Goal: Task Accomplishment & Management: Use online tool/utility

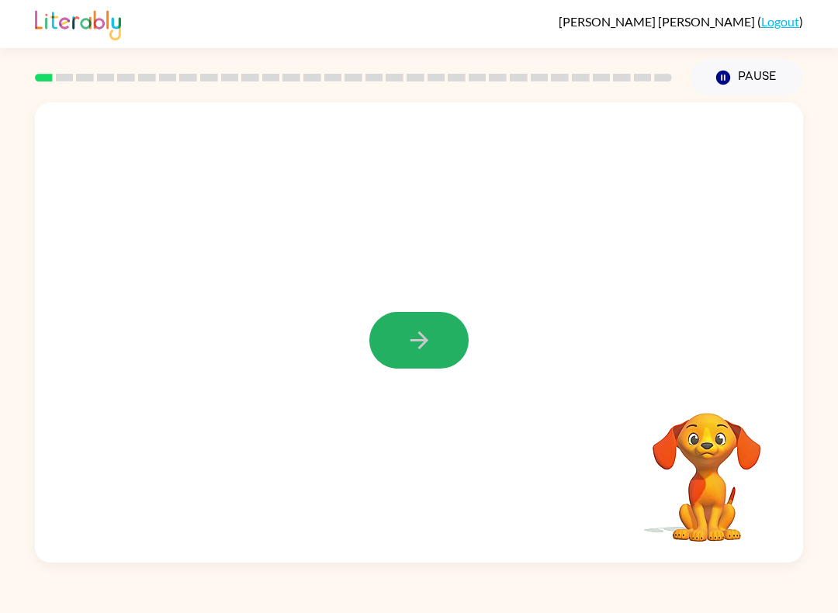
click at [421, 320] on button "button" at bounding box center [418, 340] width 99 height 57
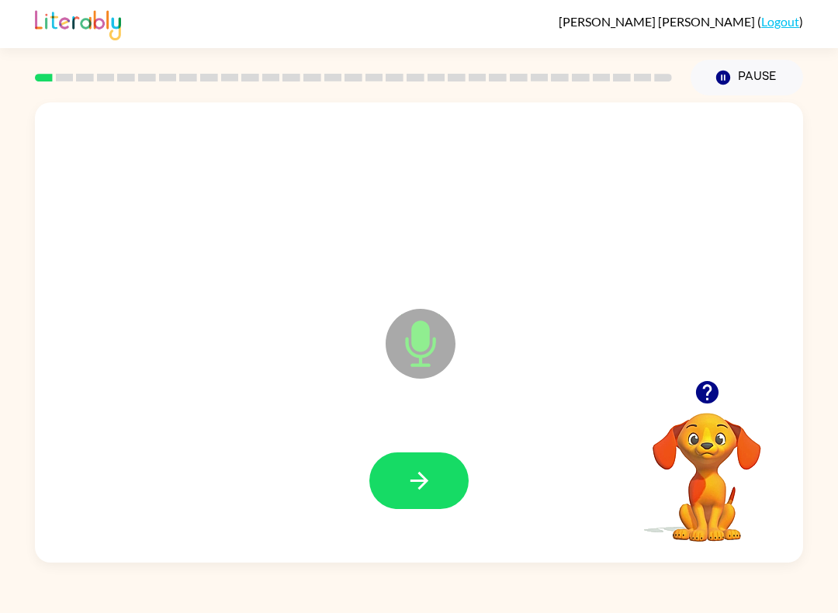
click at [435, 484] on button "button" at bounding box center [418, 480] width 99 height 57
click at [438, 500] on button "button" at bounding box center [418, 480] width 99 height 57
click at [448, 476] on button "button" at bounding box center [418, 480] width 99 height 57
click at [444, 490] on button "button" at bounding box center [418, 480] width 99 height 57
click at [421, 483] on icon "button" at bounding box center [419, 480] width 27 height 27
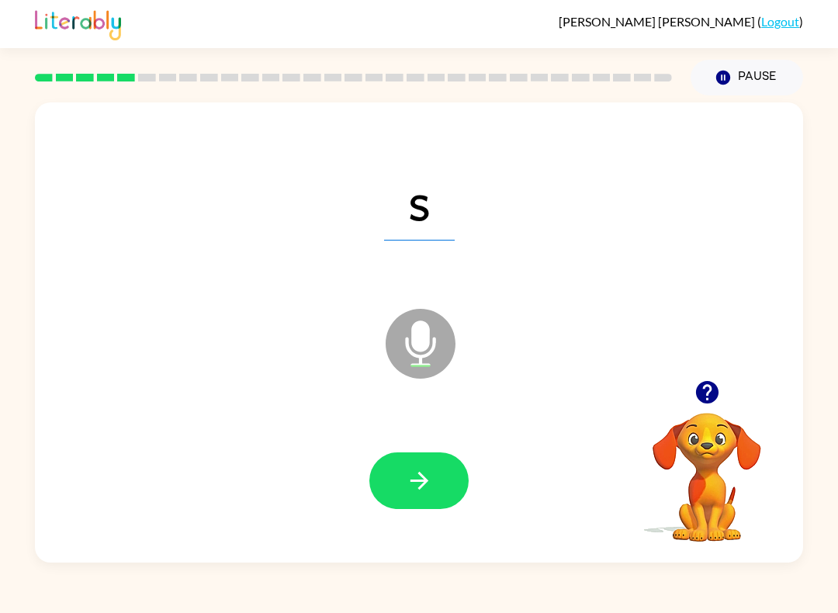
click at [448, 479] on button "button" at bounding box center [418, 480] width 99 height 57
click at [434, 466] on button "button" at bounding box center [418, 480] width 99 height 57
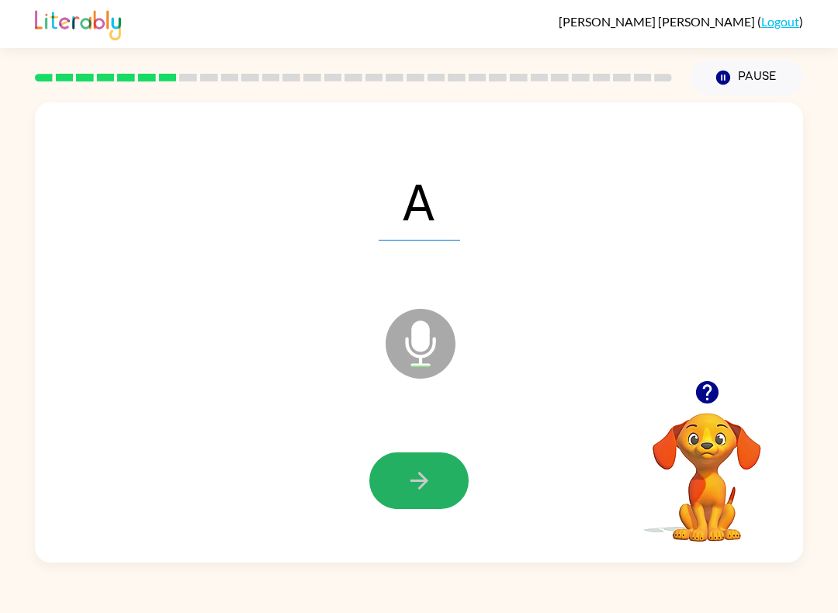
click at [427, 490] on icon "button" at bounding box center [419, 480] width 27 height 27
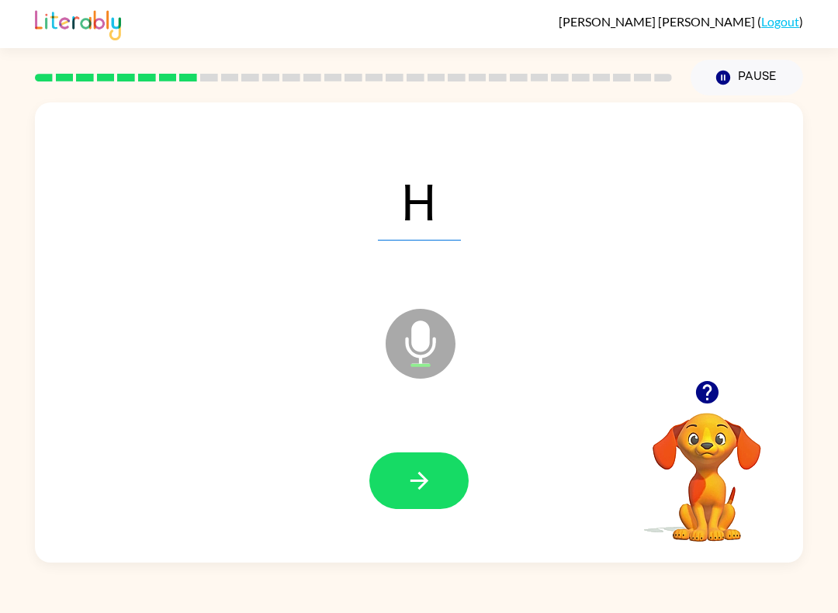
click at [452, 485] on button "button" at bounding box center [418, 480] width 99 height 57
click at [435, 485] on button "button" at bounding box center [418, 480] width 99 height 57
click at [459, 475] on button "button" at bounding box center [418, 480] width 99 height 57
click at [422, 475] on icon "button" at bounding box center [419, 480] width 27 height 27
click at [425, 486] on icon "button" at bounding box center [419, 480] width 27 height 27
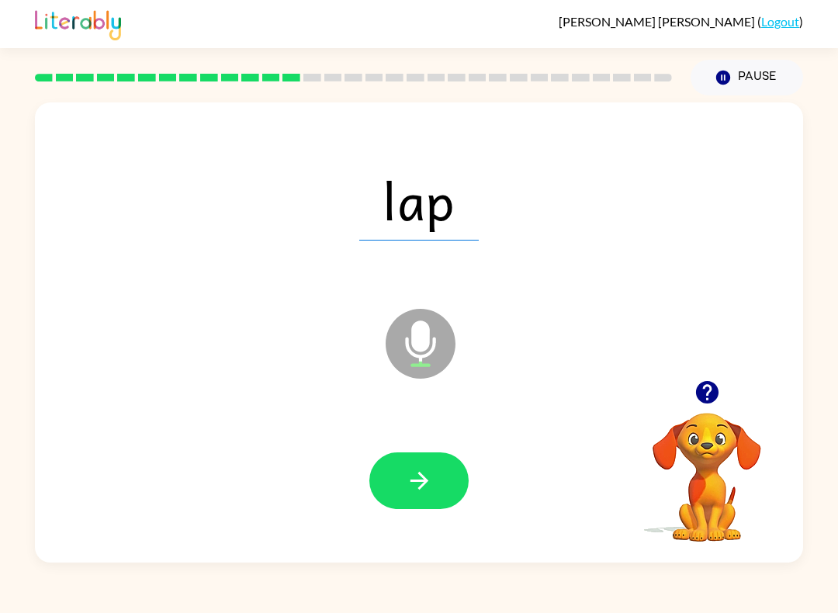
click at [447, 476] on button "button" at bounding box center [418, 480] width 99 height 57
click at [422, 491] on icon "button" at bounding box center [419, 480] width 27 height 27
click at [444, 472] on button "button" at bounding box center [418, 480] width 99 height 57
click at [455, 504] on button "button" at bounding box center [418, 480] width 99 height 57
click at [445, 498] on button "button" at bounding box center [418, 480] width 99 height 57
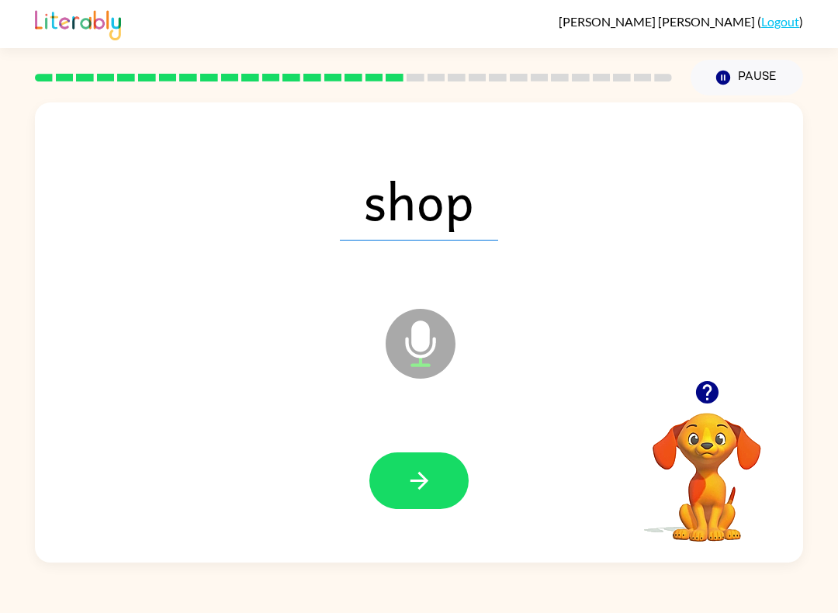
click at [433, 490] on button "button" at bounding box center [418, 480] width 99 height 57
click at [477, 526] on div at bounding box center [418, 480] width 737 height 133
click at [450, 477] on button "button" at bounding box center [418, 480] width 99 height 57
click at [430, 488] on icon "button" at bounding box center [419, 480] width 27 height 27
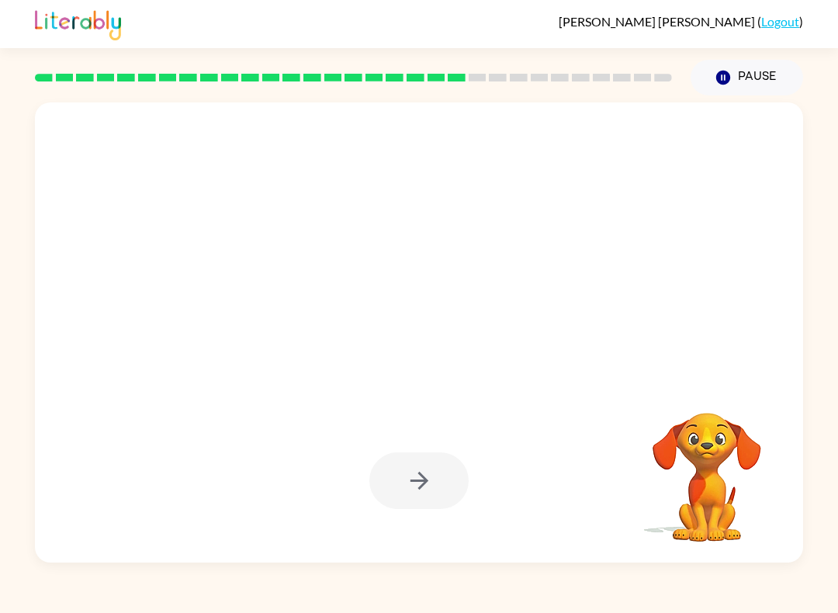
click at [449, 482] on div at bounding box center [418, 480] width 99 height 57
click at [426, 497] on div at bounding box center [418, 480] width 99 height 57
click at [426, 496] on div at bounding box center [418, 480] width 99 height 57
click at [445, 479] on div at bounding box center [418, 480] width 99 height 57
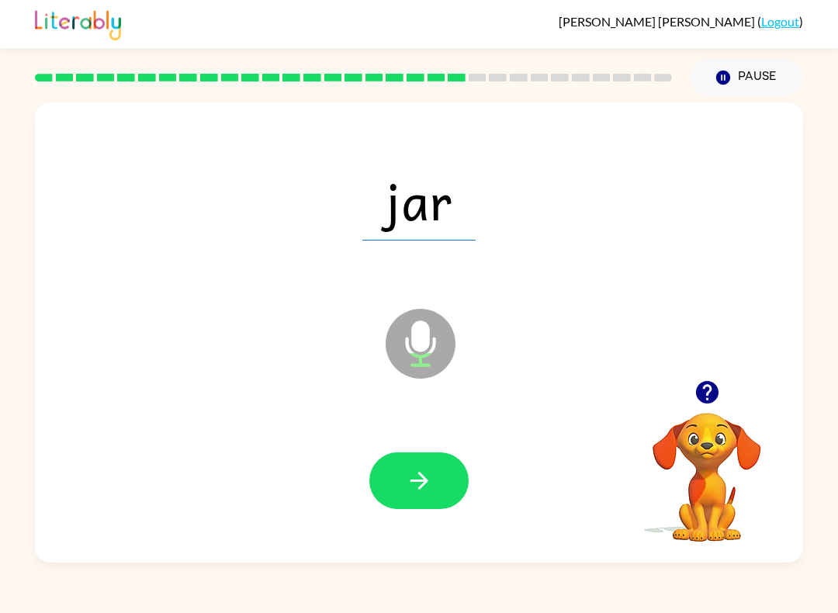
click at [432, 531] on div at bounding box center [418, 480] width 737 height 133
click at [449, 477] on button "button" at bounding box center [418, 480] width 99 height 57
click at [478, 493] on div at bounding box center [418, 480] width 737 height 133
click at [436, 492] on button "button" at bounding box center [418, 480] width 99 height 57
click at [431, 486] on icon "button" at bounding box center [419, 480] width 27 height 27
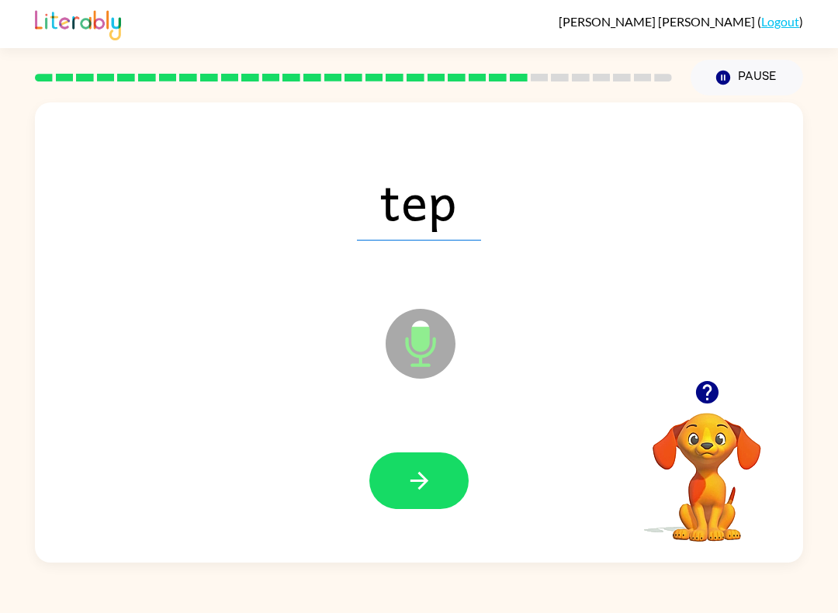
click at [432, 473] on icon "button" at bounding box center [419, 480] width 27 height 27
click at [442, 500] on button "button" at bounding box center [418, 480] width 99 height 57
click at [422, 491] on icon "button" at bounding box center [419, 480] width 27 height 27
click at [444, 493] on button "button" at bounding box center [418, 480] width 99 height 57
click at [433, 469] on button "button" at bounding box center [418, 480] width 99 height 57
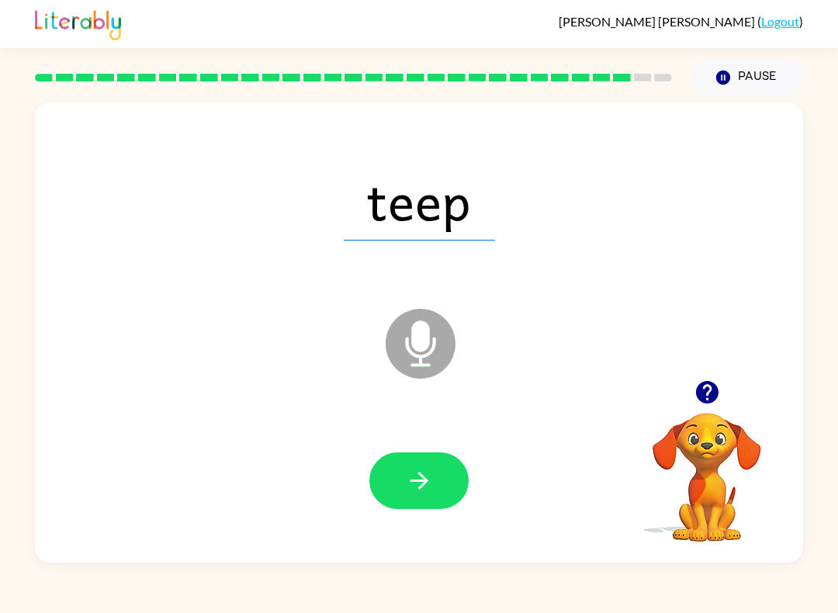
click at [407, 499] on button "button" at bounding box center [418, 480] width 99 height 57
click at [425, 481] on icon "button" at bounding box center [419, 481] width 18 height 18
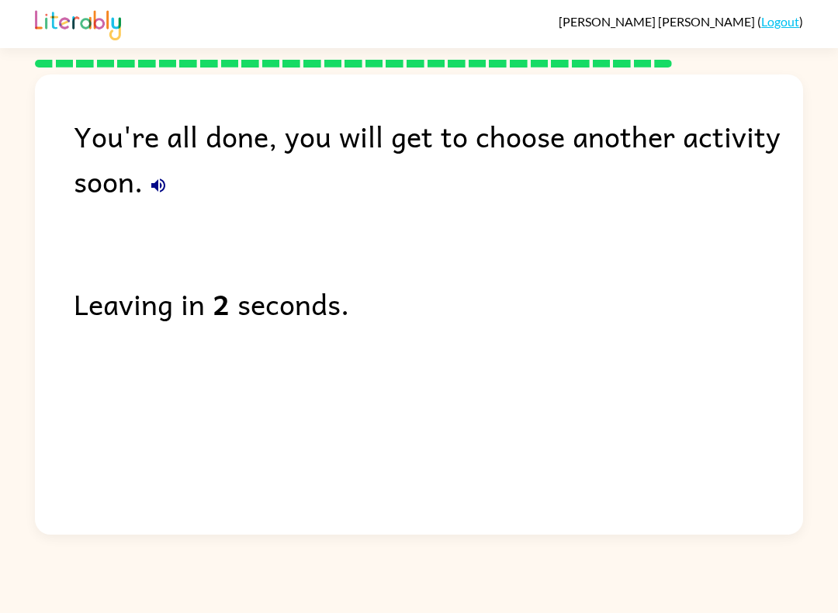
click at [155, 186] on icon "button" at bounding box center [158, 185] width 14 height 14
